Goal: Task Accomplishment & Management: Use online tool/utility

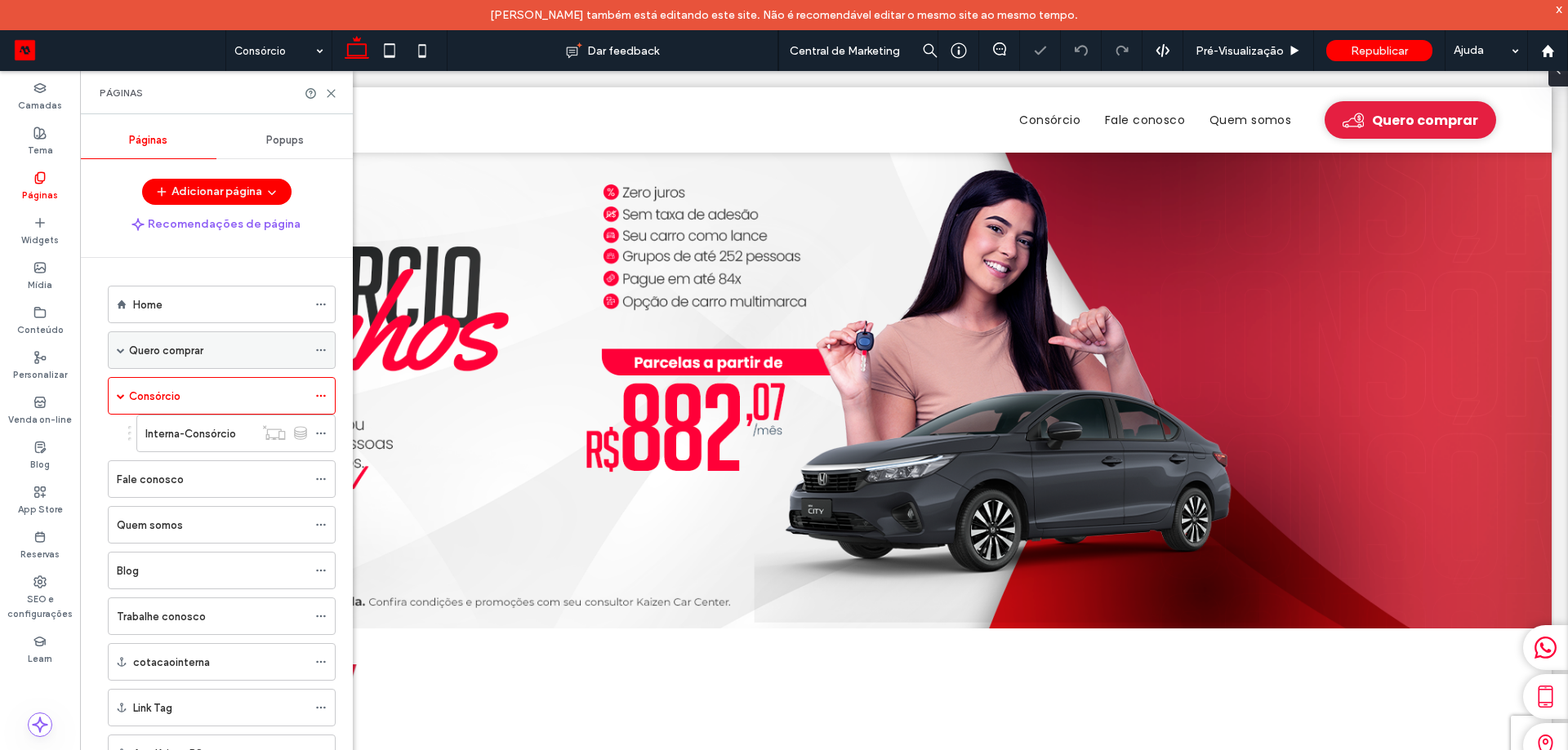
click at [203, 349] on div "Quero comprar" at bounding box center [218, 350] width 178 height 17
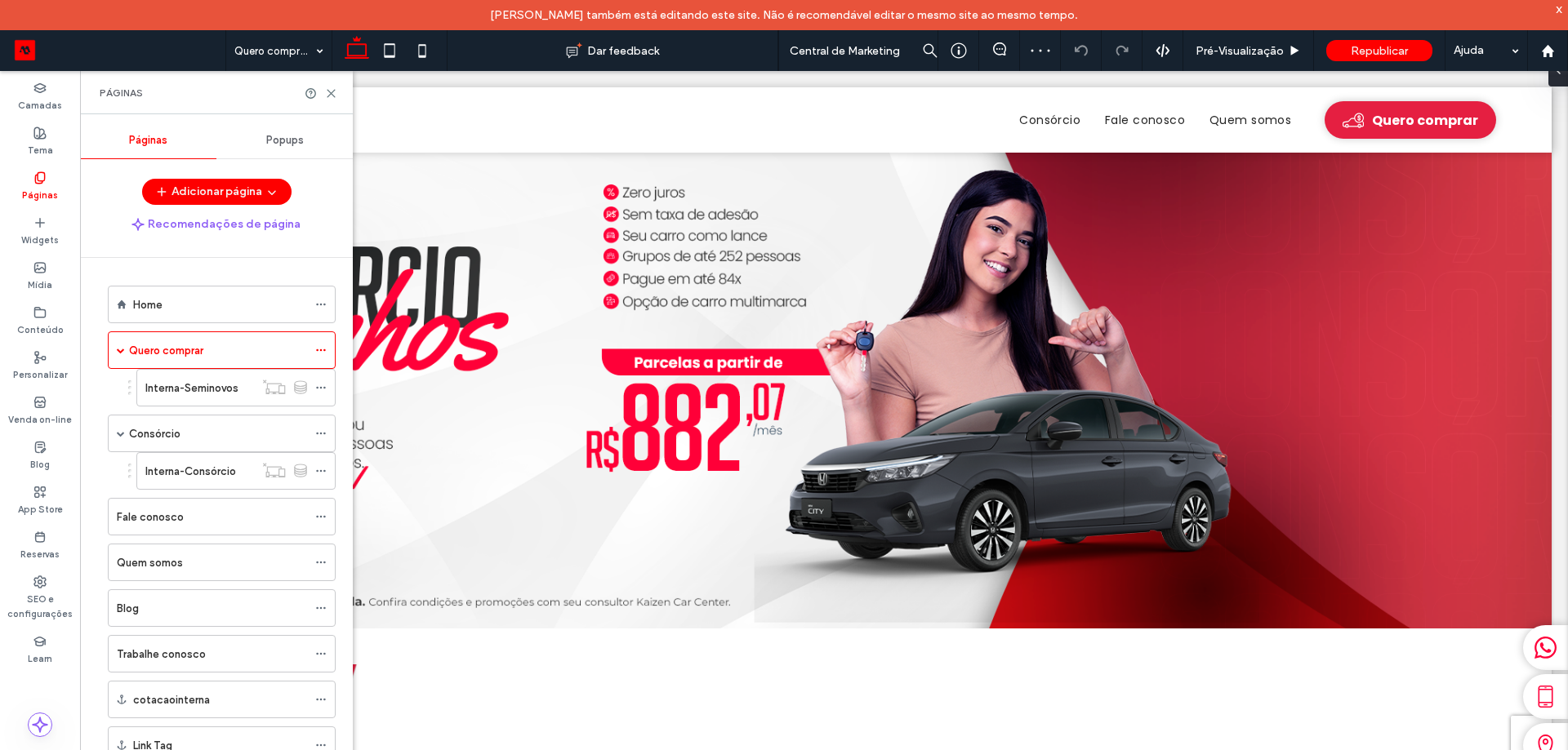
click at [333, 97] on icon at bounding box center [331, 93] width 12 height 12
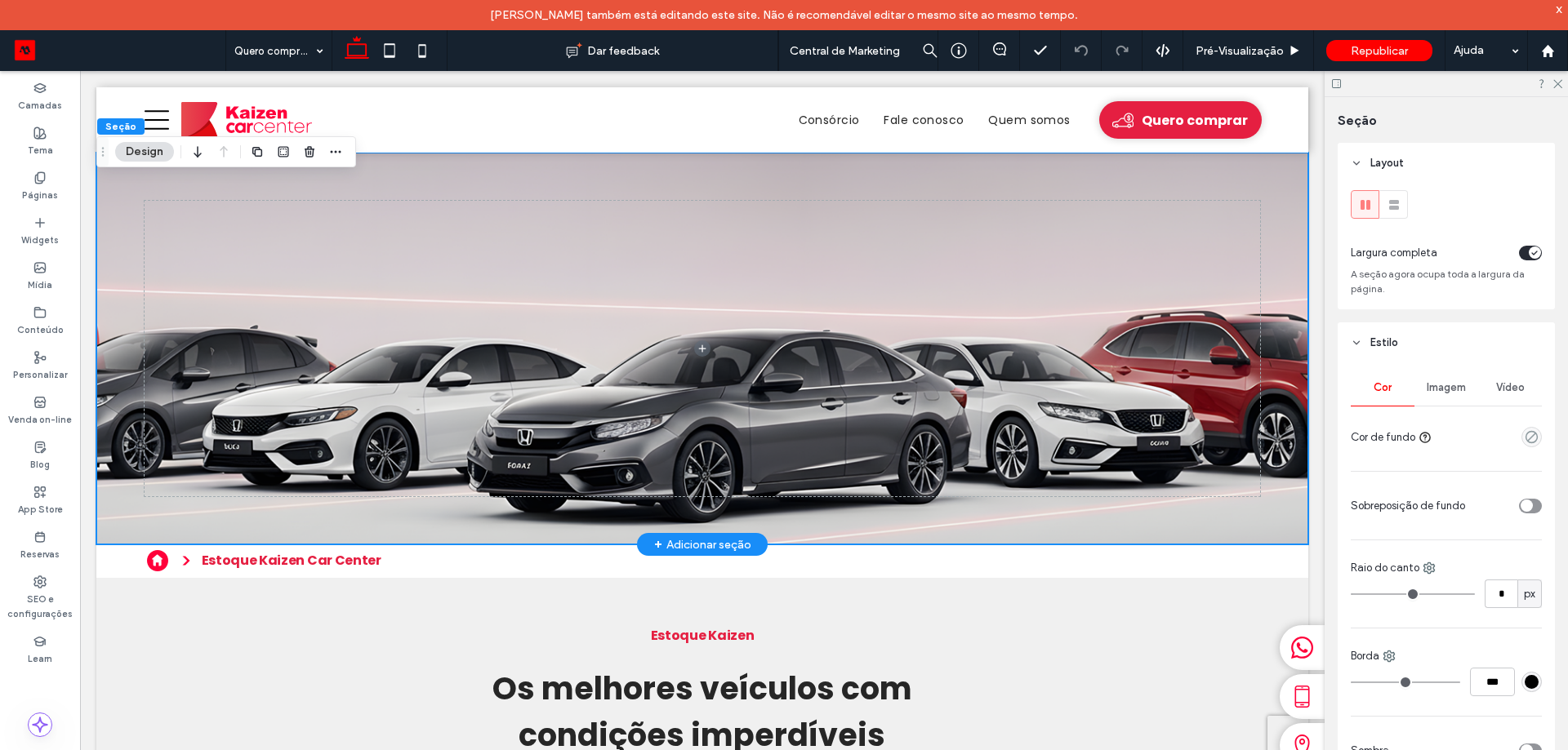
click at [1271, 448] on div at bounding box center [702, 348] width 1211 height 392
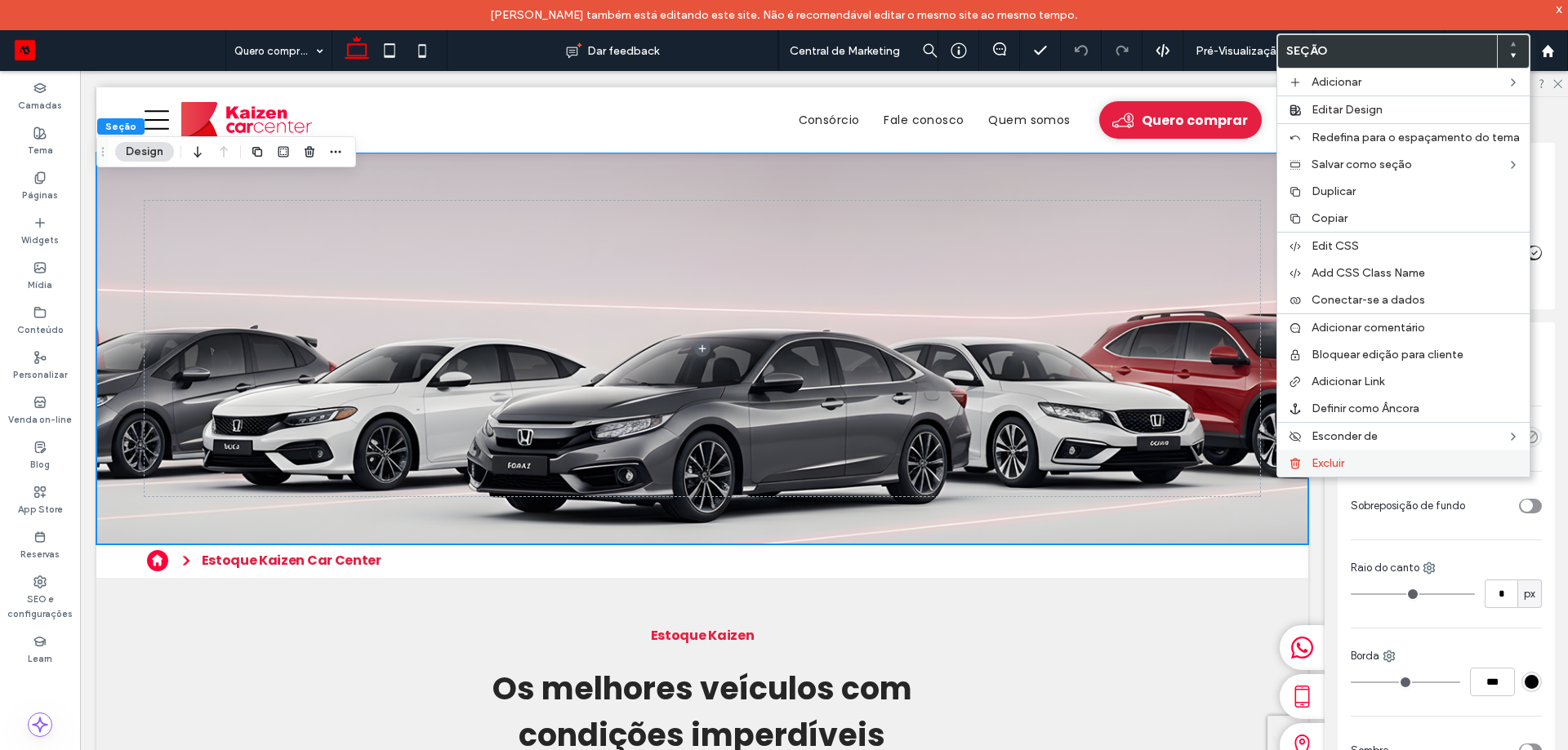
click at [1356, 460] on label "Excluir" at bounding box center [1415, 463] width 209 height 14
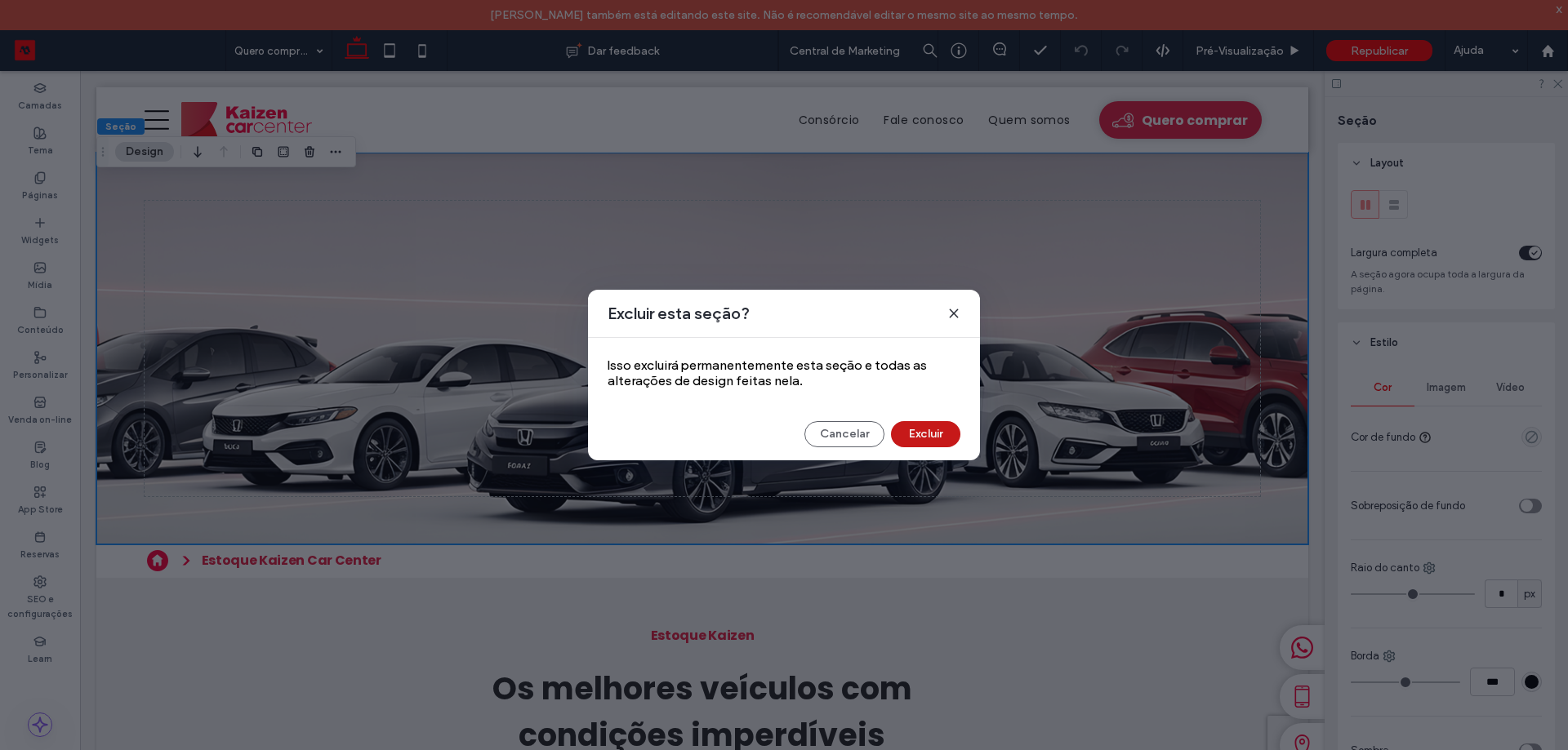
click at [929, 433] on button "Excluir" at bounding box center [926, 434] width 70 height 26
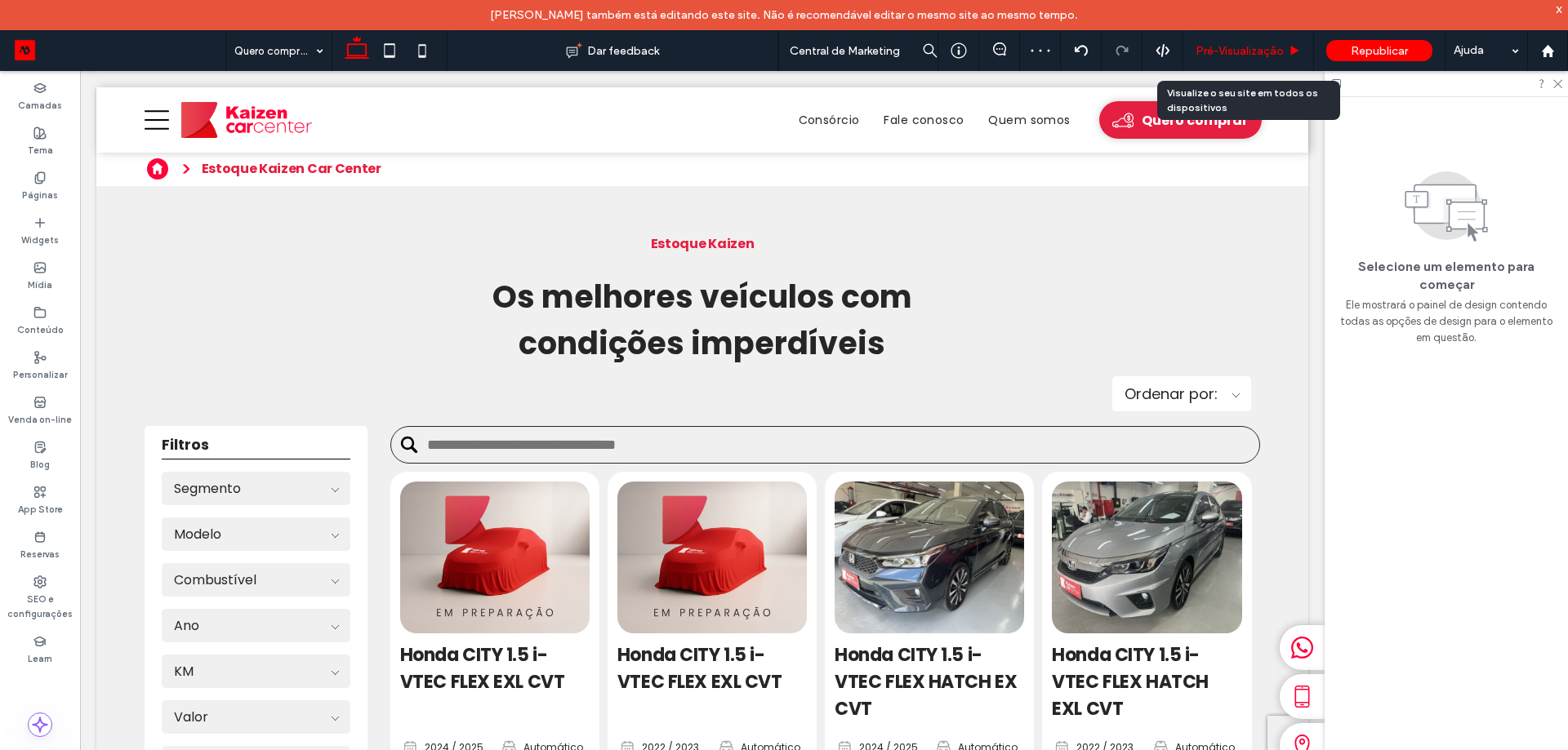
click at [1250, 47] on span "Pré-Visualizaçāo" at bounding box center [1240, 51] width 88 height 14
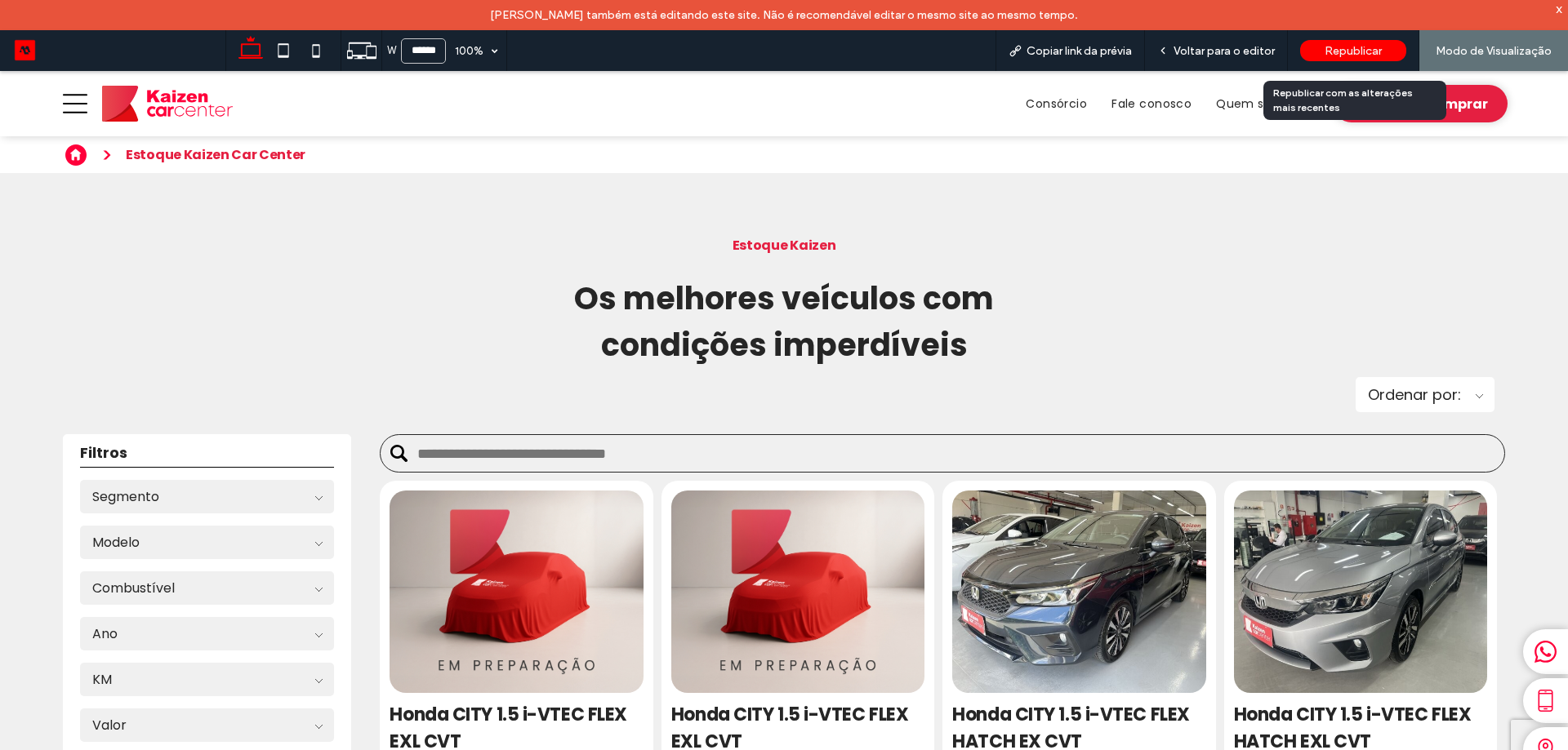
click at [1386, 50] on div "Republicar" at bounding box center [1352, 51] width 106 height 21
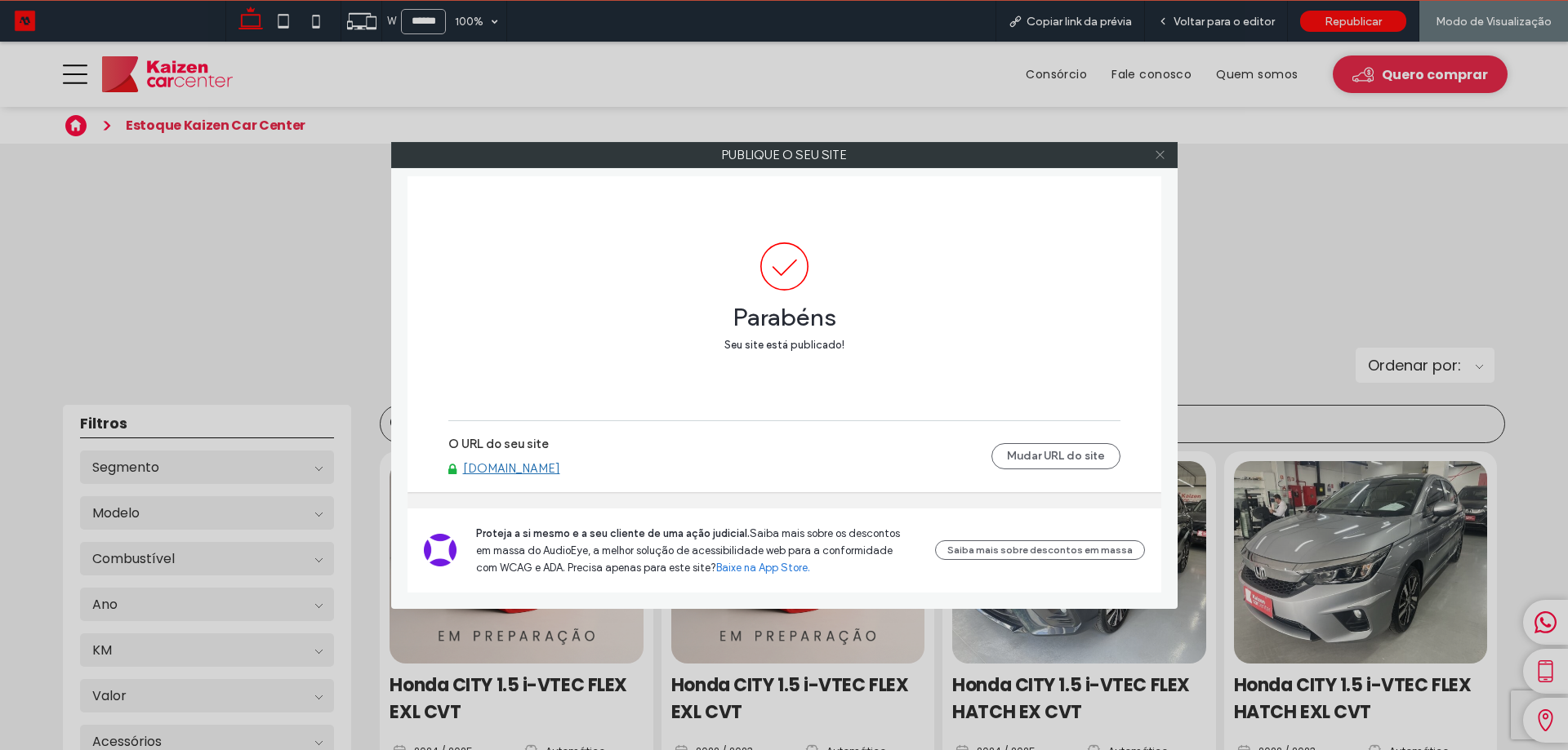
click at [1162, 151] on icon at bounding box center [1159, 154] width 12 height 12
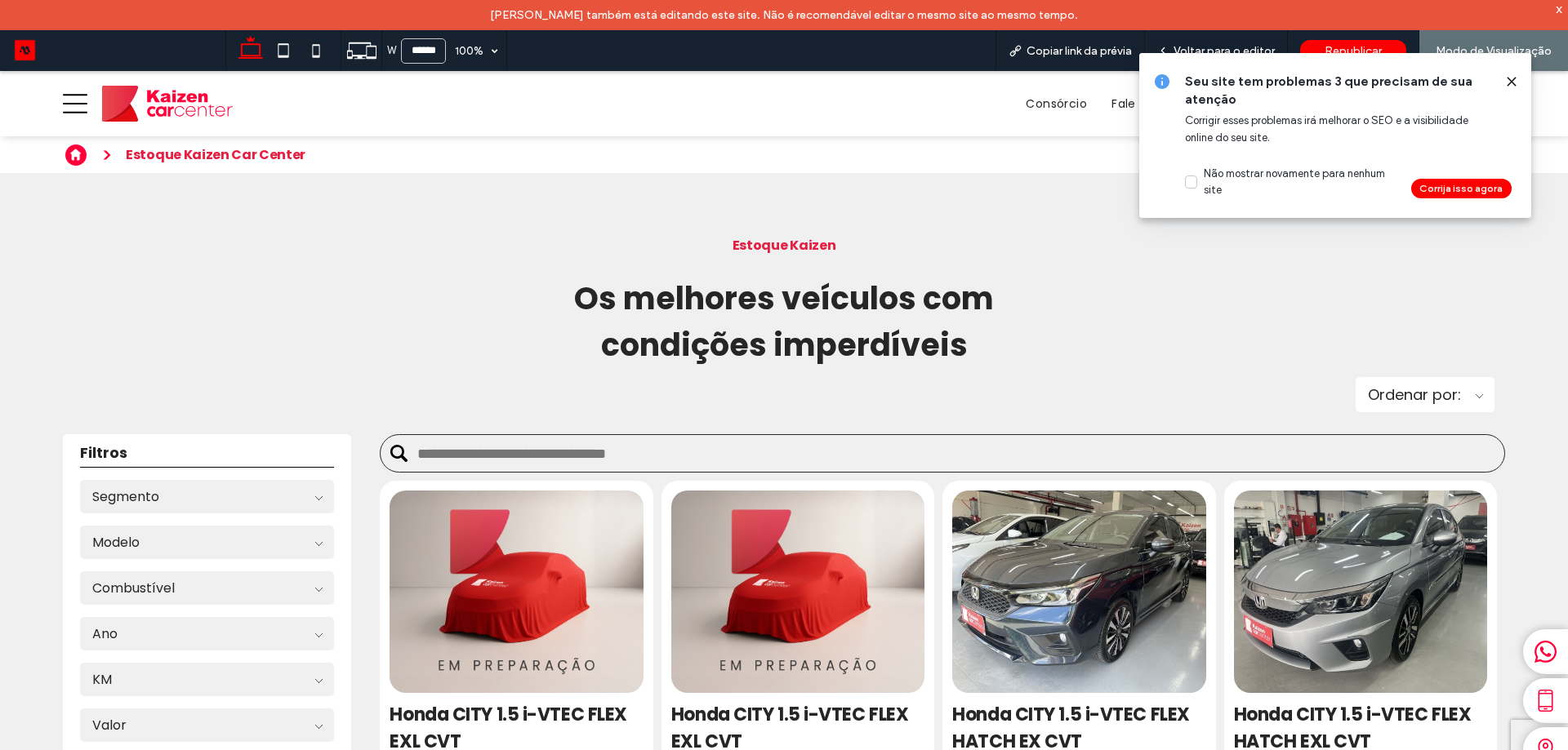
drag, startPoint x: 1504, startPoint y: 84, endPoint x: 1501, endPoint y: 6, distance: 78.1
click at [1504, 84] on div at bounding box center [1505, 82] width 26 height 18
